Goal: Task Accomplishment & Management: Use online tool/utility

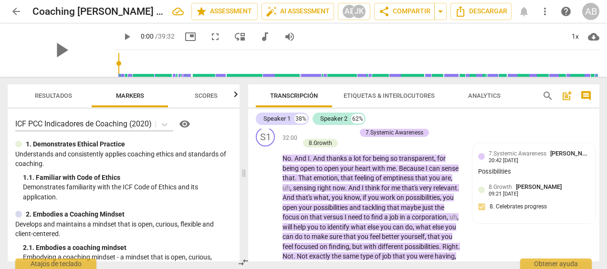
scroll to position [6408, 0]
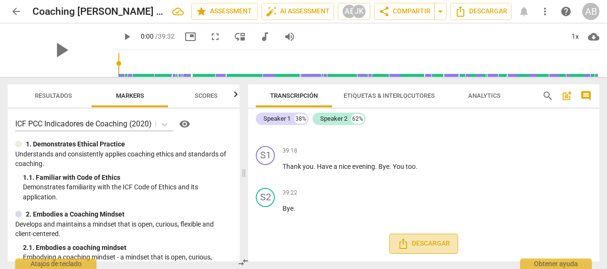
click at [405, 246] on icon "Descargar" at bounding box center [403, 244] width 8 height 10
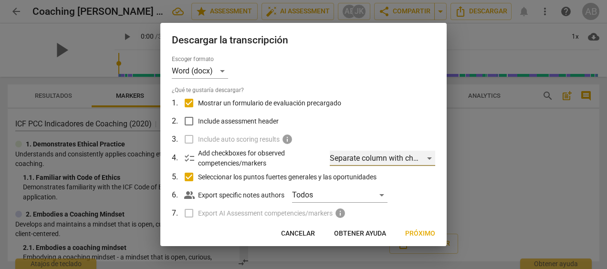
click at [428, 155] on div "Separate column with check marks" at bounding box center [382, 158] width 105 height 15
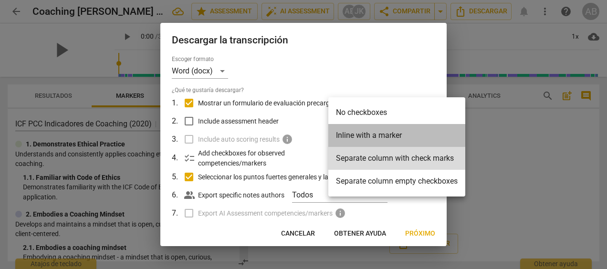
click at [391, 135] on li "Inline with a marker" at bounding box center [396, 135] width 137 height 23
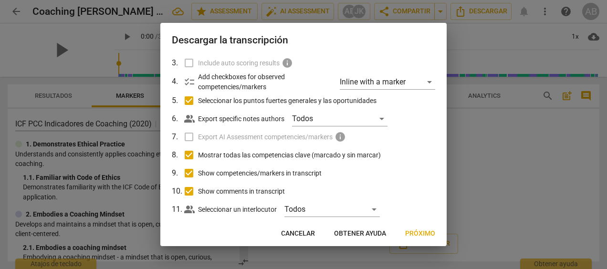
scroll to position [93, 0]
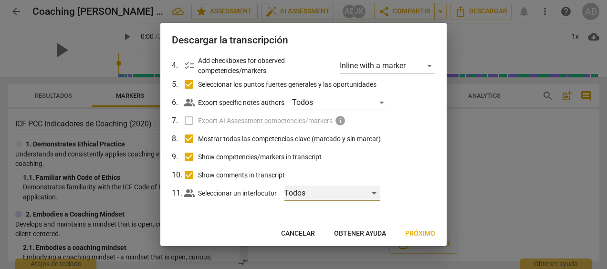
click at [377, 194] on div "Todos" at bounding box center [331, 193] width 95 height 15
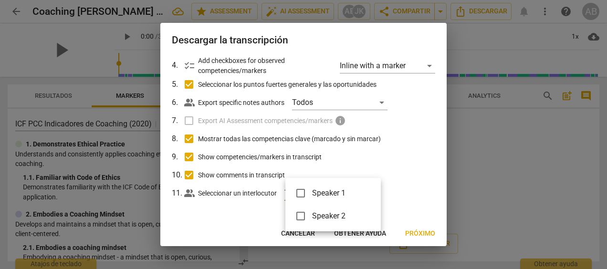
click at [479, 191] on div at bounding box center [303, 134] width 607 height 269
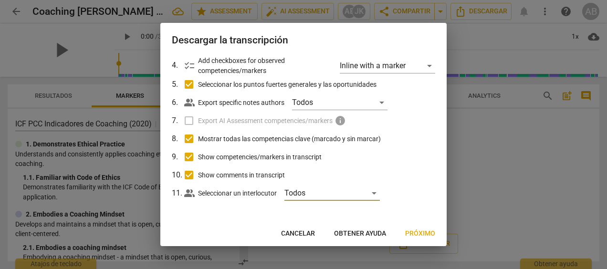
click at [480, 177] on div at bounding box center [303, 134] width 607 height 269
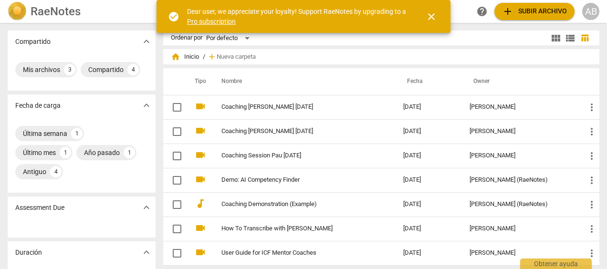
click at [428, 15] on span "close" at bounding box center [431, 16] width 11 height 11
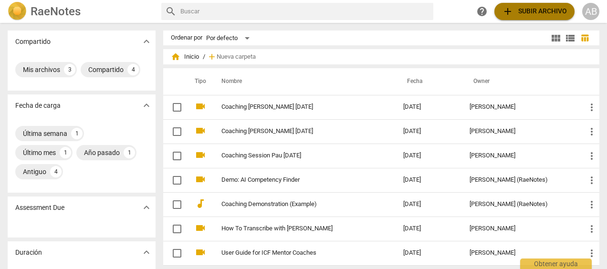
click at [533, 10] on span "add Subir archivo" at bounding box center [534, 11] width 65 height 11
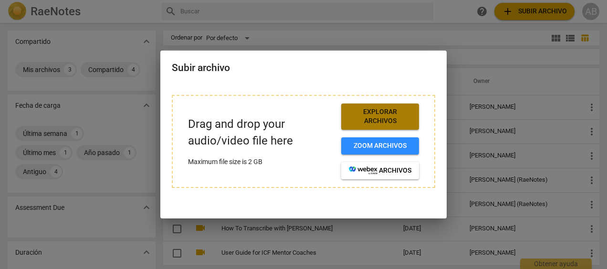
click at [373, 117] on span "Explorar archivos" at bounding box center [380, 116] width 62 height 19
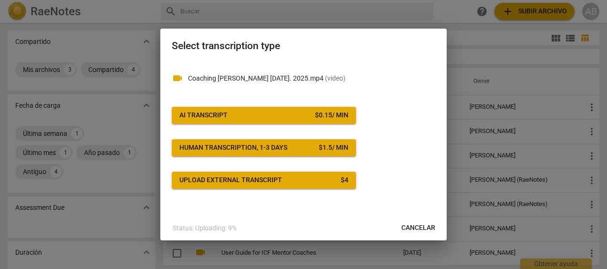
click at [261, 114] on span "AI Transcript $ 0.15 / min" at bounding box center [263, 116] width 169 height 10
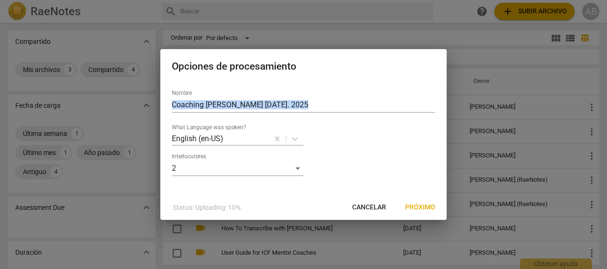
click at [261, 114] on div "Nombre Coaching Lara October 7th. 2025 What Language was spoken? English (en-US…" at bounding box center [303, 129] width 263 height 94
click at [419, 203] on span "Próximo" at bounding box center [420, 208] width 30 height 10
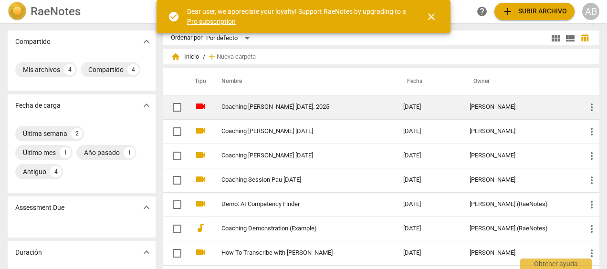
click at [237, 109] on link "Coaching [PERSON_NAME] [DATE]. 2025" at bounding box center [294, 107] width 147 height 7
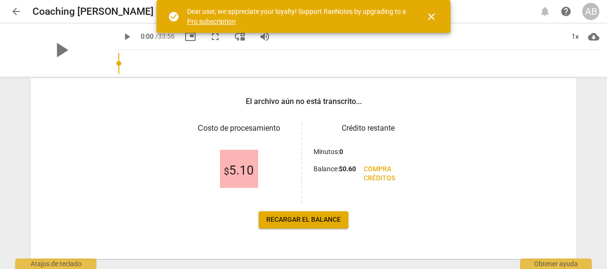
scroll to position [140, 0]
click at [302, 219] on span "Recargar el balance" at bounding box center [303, 221] width 74 height 10
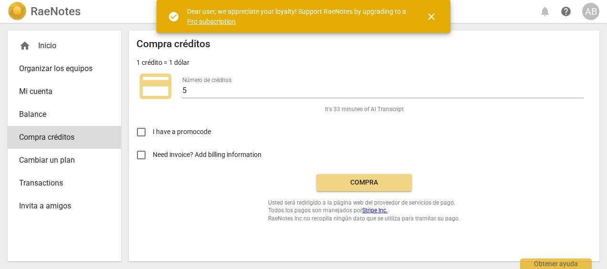
click at [367, 181] on span "Compra" at bounding box center [364, 183] width 80 height 10
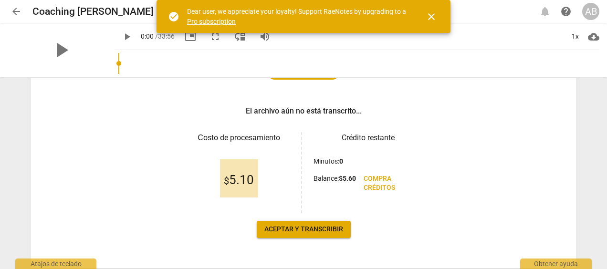
scroll to position [128, 0]
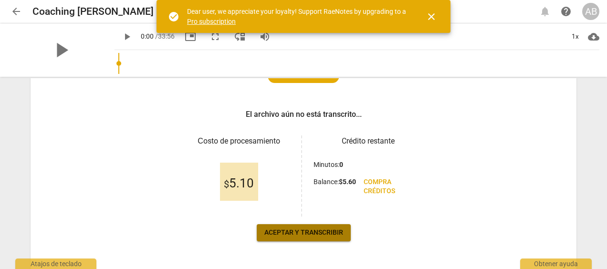
click at [294, 227] on button "Aceptar y transcribir" at bounding box center [304, 232] width 94 height 17
